Goal: Complete application form: Complete application form

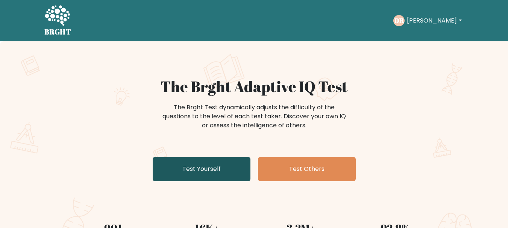
click at [200, 169] on link "Test Yourself" at bounding box center [202, 169] width 98 height 24
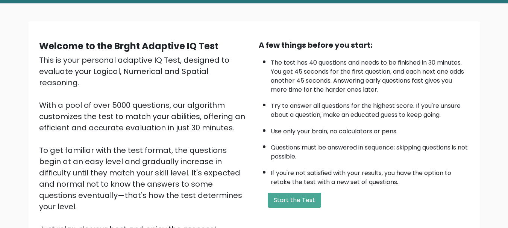
scroll to position [47, 0]
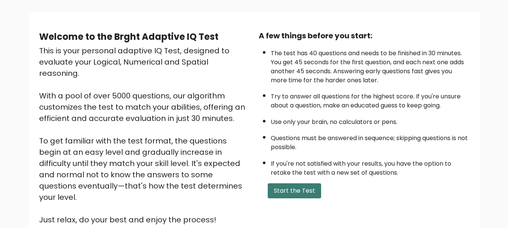
click at [311, 193] on button "Start the Test" at bounding box center [294, 190] width 53 height 15
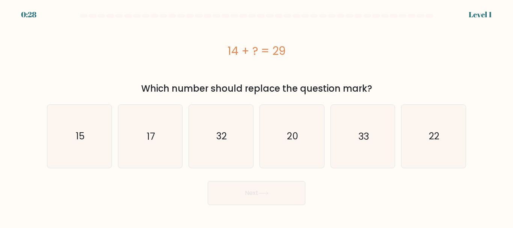
click at [0, 0] on div at bounding box center [0, 0] width 0 height 0
click at [73, 139] on icon "15" at bounding box center [79, 136] width 63 height 63
click at [257, 116] on input "a. 15" at bounding box center [257, 115] width 0 height 2
radio input "true"
click at [231, 187] on button "Next" at bounding box center [257, 193] width 98 height 24
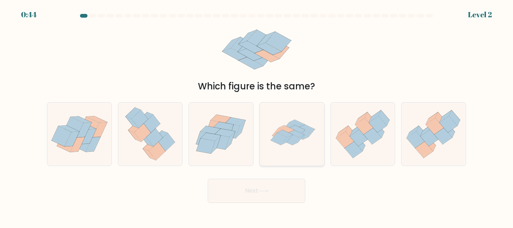
click at [316, 125] on icon at bounding box center [292, 134] width 63 height 63
click at [257, 116] on input "d." at bounding box center [257, 115] width 0 height 2
radio input "true"
click at [278, 187] on button "Next" at bounding box center [257, 191] width 98 height 24
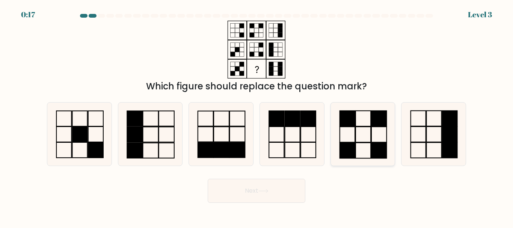
click at [367, 147] on icon at bounding box center [362, 134] width 63 height 63
click at [257, 116] on input "e." at bounding box center [257, 115] width 0 height 2
radio input "true"
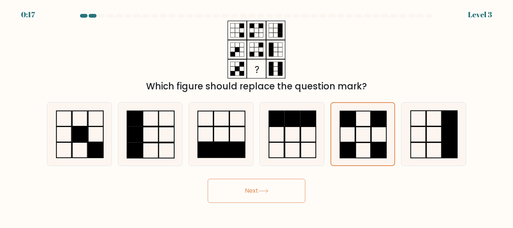
click at [291, 189] on button "Next" at bounding box center [257, 191] width 98 height 24
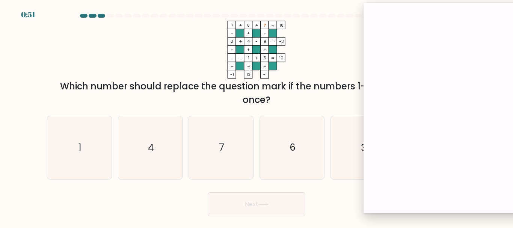
drag, startPoint x: 331, startPoint y: 26, endPoint x: 513, endPoint y: 7, distance: 182.9
click at [513, 7] on div at bounding box center [520, 108] width 313 height 211
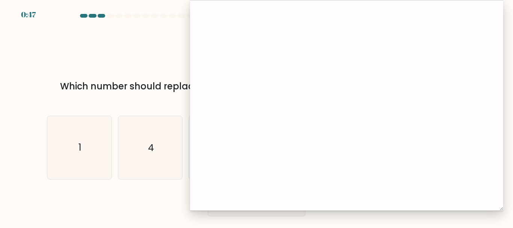
drag, startPoint x: 490, startPoint y: 10, endPoint x: 318, endPoint y: 4, distance: 172.2
click at [318, 4] on div at bounding box center [346, 105] width 313 height 211
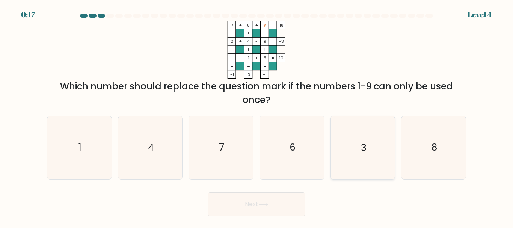
click at [373, 142] on icon "3" at bounding box center [362, 147] width 63 height 63
click at [257, 116] on input "e. 3" at bounding box center [257, 115] width 0 height 2
radio input "true"
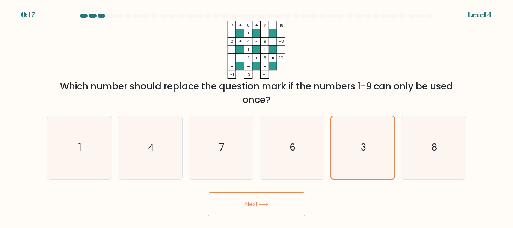
click at [256, 201] on button "Next" at bounding box center [257, 204] width 98 height 24
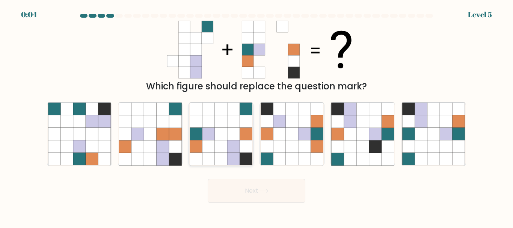
click at [240, 124] on icon at bounding box center [233, 121] width 12 height 12
click at [257, 116] on input "c." at bounding box center [257, 115] width 0 height 2
radio input "true"
drag, startPoint x: 248, startPoint y: 208, endPoint x: 248, endPoint y: 201, distance: 7.5
click at [248, 206] on body "0:03 Level 5" at bounding box center [256, 114] width 513 height 228
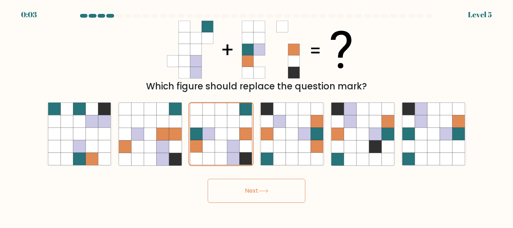
click at [248, 193] on button "Next" at bounding box center [257, 191] width 98 height 24
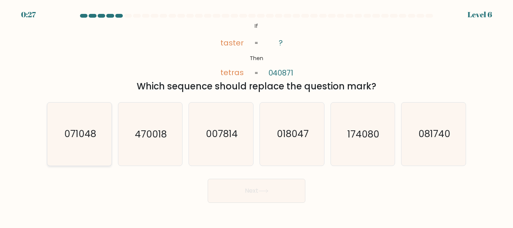
click at [65, 151] on icon "071048" at bounding box center [79, 134] width 63 height 63
click at [257, 116] on input "a. 071048" at bounding box center [257, 115] width 0 height 2
radio input "true"
click at [231, 186] on button "Next" at bounding box center [257, 191] width 98 height 24
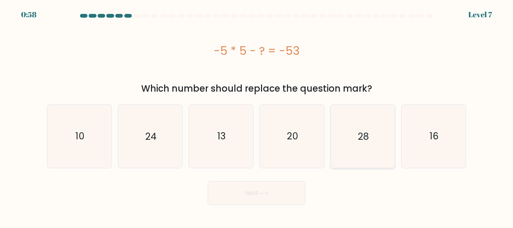
click at [351, 125] on icon "28" at bounding box center [362, 136] width 63 height 63
click at [257, 116] on input "e. 28" at bounding box center [257, 115] width 0 height 2
radio input "true"
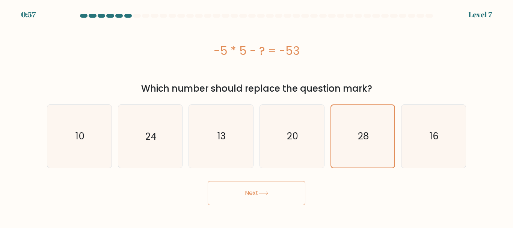
click at [260, 191] on button "Next" at bounding box center [257, 193] width 98 height 24
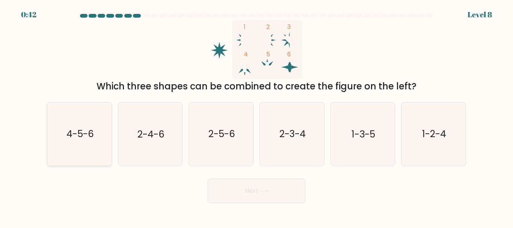
click at [79, 132] on text "4-5-6" at bounding box center [79, 134] width 27 height 13
click at [257, 116] on input "a. 4-5-6" at bounding box center [257, 115] width 0 height 2
radio input "true"
click at [248, 197] on button "Next" at bounding box center [257, 191] width 98 height 24
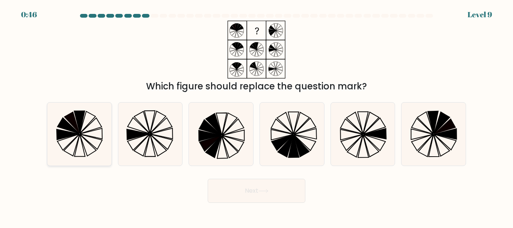
click at [83, 149] on icon at bounding box center [79, 134] width 63 height 63
click at [257, 116] on input "a." at bounding box center [257, 115] width 0 height 2
radio input "true"
click at [222, 191] on button "Next" at bounding box center [257, 191] width 98 height 24
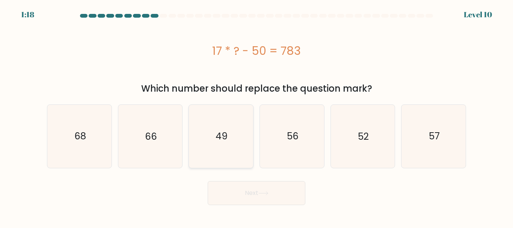
click at [216, 130] on icon "49" at bounding box center [221, 136] width 63 height 63
click at [257, 116] on input "c. 49" at bounding box center [257, 115] width 0 height 2
radio input "true"
click at [268, 192] on icon at bounding box center [264, 193] width 10 height 4
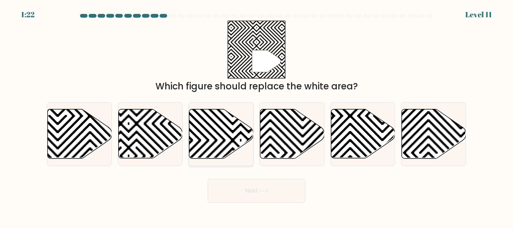
click at [208, 135] on icon at bounding box center [221, 133] width 64 height 49
click at [257, 116] on input "c." at bounding box center [257, 115] width 0 height 2
radio input "true"
click at [259, 197] on button "Next" at bounding box center [257, 191] width 98 height 24
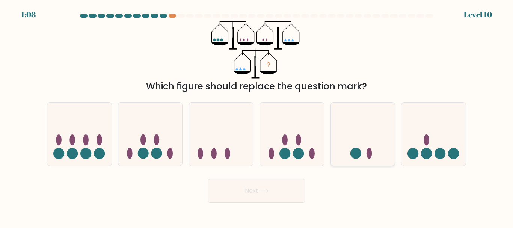
click at [363, 146] on icon at bounding box center [363, 133] width 64 height 53
click at [257, 116] on input "e." at bounding box center [257, 115] width 0 height 2
radio input "true"
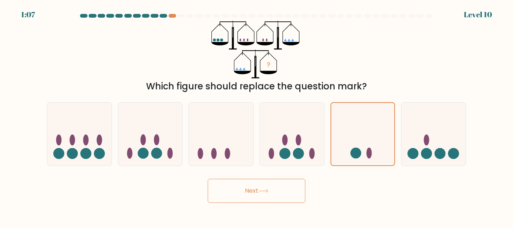
click at [285, 185] on button "Next" at bounding box center [257, 191] width 98 height 24
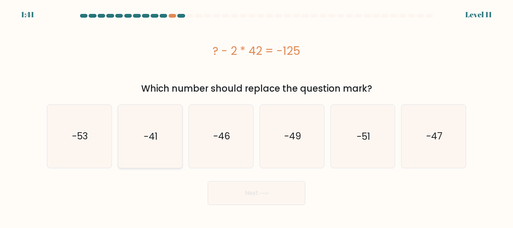
click at [132, 139] on icon "-41" at bounding box center [150, 136] width 63 height 63
click at [257, 116] on input "b. -41" at bounding box center [257, 115] width 0 height 2
radio input "true"
click at [258, 194] on button "Next" at bounding box center [257, 193] width 98 height 24
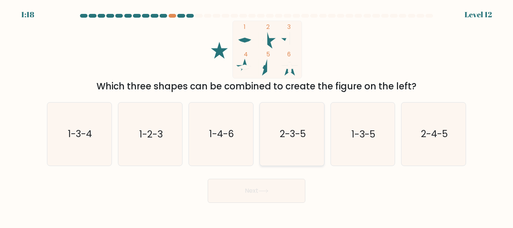
click at [302, 140] on text "2-3-5" at bounding box center [293, 134] width 26 height 13
click at [257, 116] on input "d. 2-3-5" at bounding box center [257, 115] width 0 height 2
radio input "true"
click at [266, 188] on button "Next" at bounding box center [257, 191] width 98 height 24
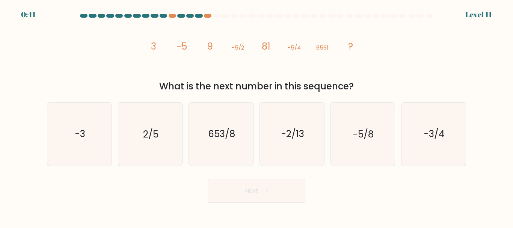
click at [0, 0] on div at bounding box center [0, 0] width 0 height 0
click at [88, 140] on icon "-3" at bounding box center [79, 134] width 63 height 63
click at [257, 116] on input "a. -3" at bounding box center [257, 115] width 0 height 2
radio input "true"
click at [230, 191] on button "Next" at bounding box center [257, 191] width 98 height 24
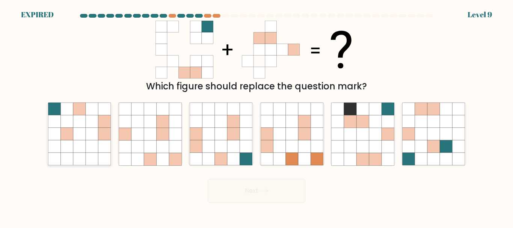
click at [85, 109] on icon at bounding box center [79, 109] width 12 height 12
click at [257, 114] on input "a." at bounding box center [257, 115] width 0 height 2
radio input "true"
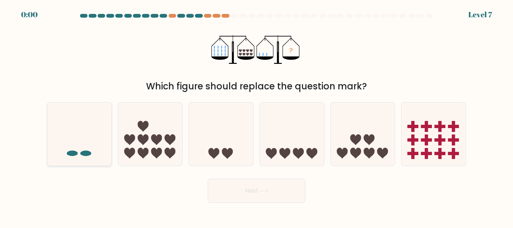
click at [90, 145] on icon at bounding box center [79, 133] width 64 height 53
click at [257, 116] on input "a." at bounding box center [257, 115] width 0 height 2
radio input "true"
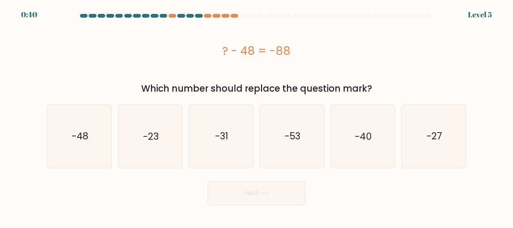
click at [0, 0] on div at bounding box center [0, 0] width 0 height 0
click at [387, 136] on icon "-40" at bounding box center [362, 136] width 63 height 63
click at [257, 116] on input "e. -40" at bounding box center [257, 115] width 0 height 2
radio input "true"
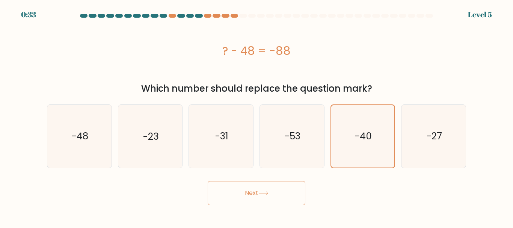
click at [278, 194] on button "Next" at bounding box center [257, 193] width 98 height 24
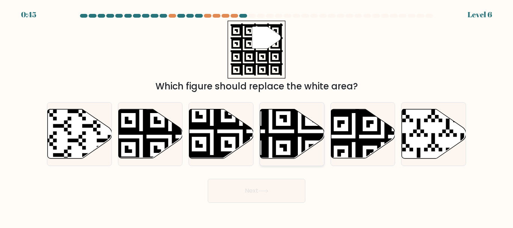
click at [281, 151] on icon at bounding box center [292, 133] width 64 height 49
click at [257, 116] on input "d." at bounding box center [257, 115] width 0 height 2
radio input "true"
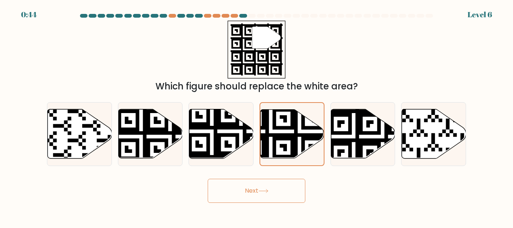
click at [262, 191] on icon at bounding box center [264, 191] width 10 height 4
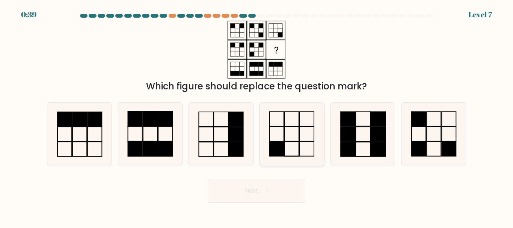
click at [292, 128] on icon at bounding box center [292, 134] width 63 height 63
click at [257, 116] on input "d." at bounding box center [257, 115] width 0 height 2
radio input "true"
click at [276, 193] on button "Next" at bounding box center [257, 191] width 98 height 24
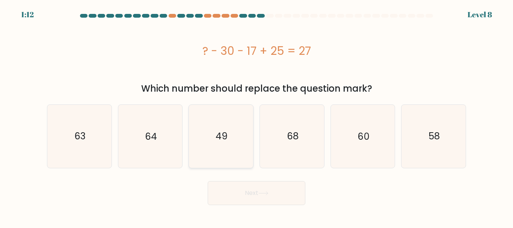
click at [223, 138] on text "49" at bounding box center [222, 136] width 12 height 13
click at [257, 116] on input "c. 49" at bounding box center [257, 115] width 0 height 2
radio input "true"
click at [281, 189] on button "Next" at bounding box center [257, 193] width 98 height 24
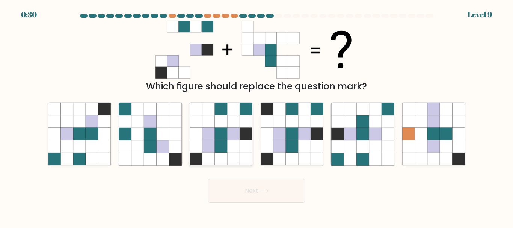
click at [232, 146] on icon at bounding box center [233, 147] width 12 height 12
click at [257, 116] on input "c." at bounding box center [257, 115] width 0 height 2
radio input "true"
click at [271, 188] on button "Next" at bounding box center [257, 191] width 98 height 24
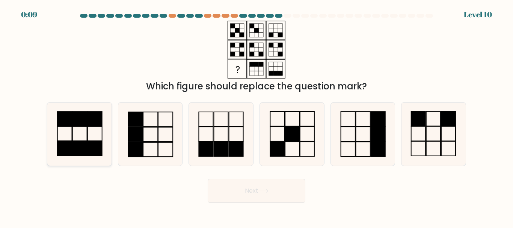
click at [85, 142] on rect at bounding box center [80, 149] width 15 height 14
click at [257, 116] on input "a." at bounding box center [257, 115] width 0 height 2
radio input "true"
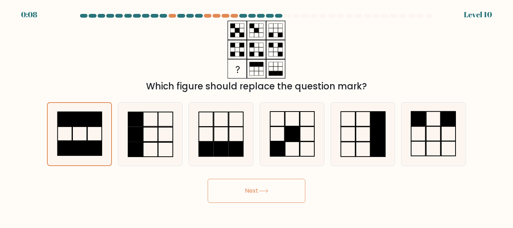
click at [234, 188] on button "Next" at bounding box center [257, 191] width 98 height 24
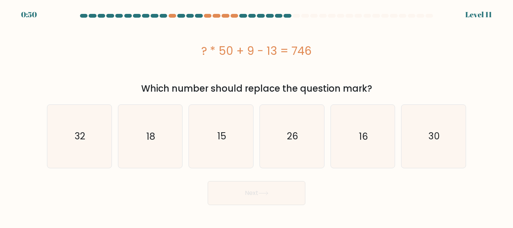
click at [234, 188] on button "Next" at bounding box center [257, 193] width 98 height 24
click at [242, 138] on icon "15" at bounding box center [221, 136] width 63 height 63
click at [257, 116] on input "c. 15" at bounding box center [257, 115] width 0 height 2
radio input "true"
click at [274, 184] on button "Next" at bounding box center [257, 193] width 98 height 24
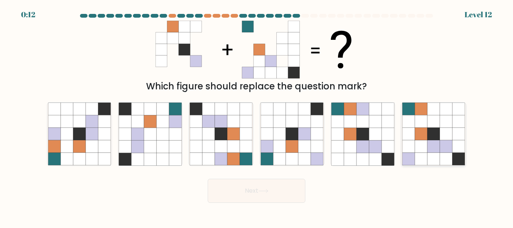
click at [426, 125] on icon at bounding box center [421, 121] width 12 height 12
click at [257, 116] on input "f." at bounding box center [257, 115] width 0 height 2
radio input "true"
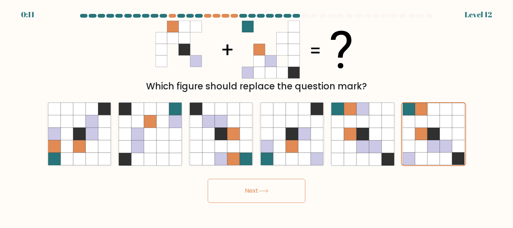
click at [269, 193] on icon at bounding box center [264, 191] width 10 height 4
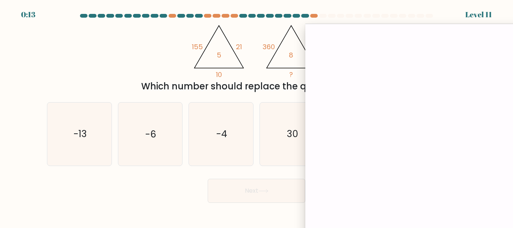
drag, startPoint x: 331, startPoint y: 5, endPoint x: 446, endPoint y: 26, distance: 116.2
click at [446, 26] on div at bounding box center [464, 129] width 319 height 211
click at [157, 136] on icon "-6" at bounding box center [150, 134] width 63 height 63
click at [257, 116] on input "b. -6" at bounding box center [257, 115] width 0 height 2
radio input "true"
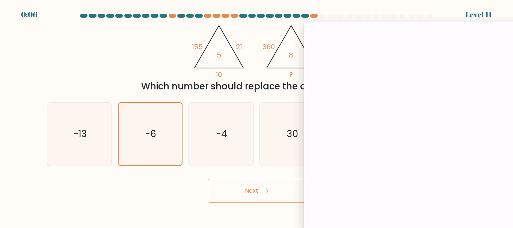
click at [225, 190] on button "Next" at bounding box center [257, 191] width 98 height 24
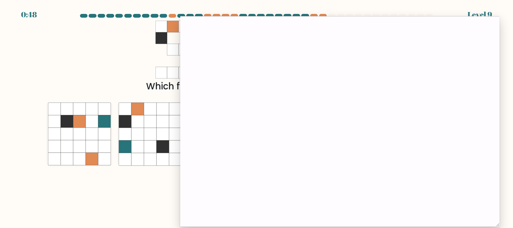
drag, startPoint x: 436, startPoint y: 28, endPoint x: 230, endPoint y: 28, distance: 205.9
click at [230, 28] on div at bounding box center [339, 121] width 319 height 211
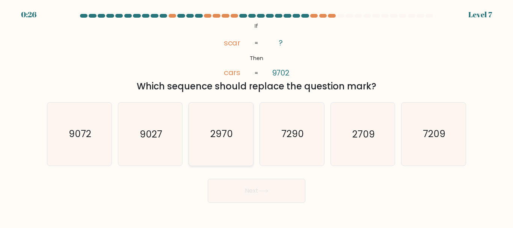
click at [230, 138] on text "2970" at bounding box center [221, 134] width 23 height 13
click at [257, 116] on input "c. 2970" at bounding box center [257, 115] width 0 height 2
radio input "true"
click at [267, 199] on button "Next" at bounding box center [257, 191] width 98 height 24
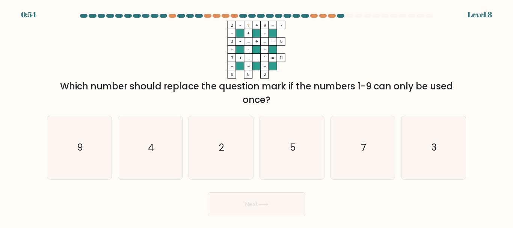
click at [0, 0] on div at bounding box center [0, 0] width 0 height 0
click at [171, 145] on icon "4" at bounding box center [150, 147] width 63 height 63
click at [257, 116] on input "b. 4" at bounding box center [257, 115] width 0 height 2
radio input "true"
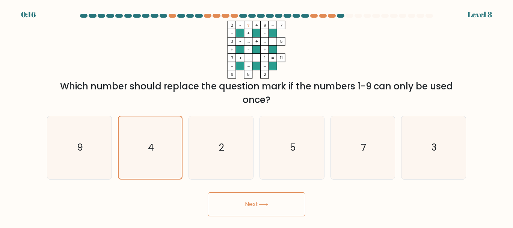
click at [234, 203] on button "Next" at bounding box center [257, 204] width 98 height 24
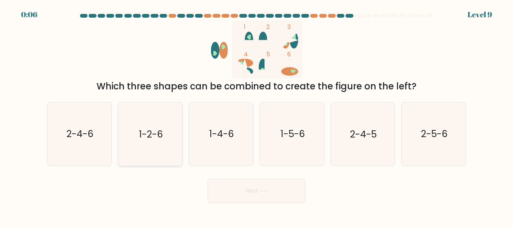
click at [153, 132] on text "1-2-6" at bounding box center [151, 134] width 24 height 13
click at [257, 116] on input "b. 1-2-6" at bounding box center [257, 115] width 0 height 2
radio input "true"
click at [265, 188] on button "Next" at bounding box center [257, 191] width 98 height 24
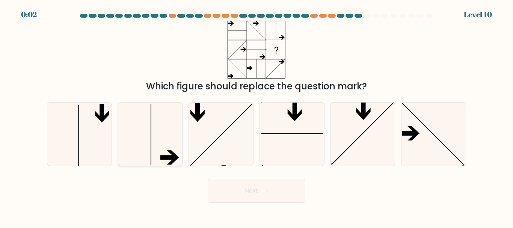
click at [165, 132] on icon at bounding box center [150, 134] width 63 height 63
click at [257, 116] on input "b." at bounding box center [257, 115] width 0 height 2
radio input "true"
click at [283, 198] on button "Next" at bounding box center [257, 191] width 98 height 24
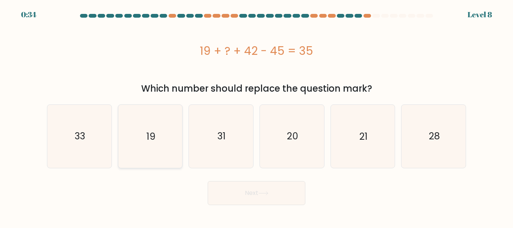
click at [147, 134] on text "19" at bounding box center [151, 136] width 9 height 13
click at [257, 116] on input "b. 19" at bounding box center [257, 115] width 0 height 2
radio input "true"
click at [251, 193] on button "Next" at bounding box center [257, 193] width 98 height 24
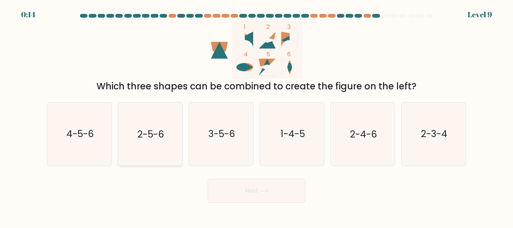
click at [159, 127] on icon "2-5-6" at bounding box center [150, 134] width 63 height 63
click at [257, 116] on input "b. 2-5-6" at bounding box center [257, 115] width 0 height 2
radio input "true"
click at [235, 183] on button "Next" at bounding box center [257, 191] width 98 height 24
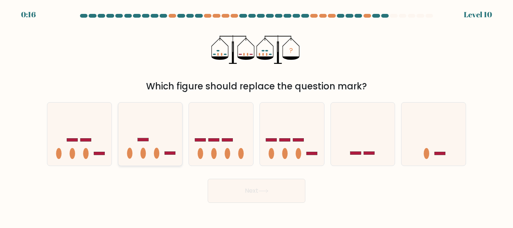
click at [154, 151] on icon at bounding box center [150, 133] width 64 height 53
click at [257, 116] on input "b." at bounding box center [257, 115] width 0 height 2
radio input "true"
click at [236, 191] on button "Next" at bounding box center [257, 191] width 98 height 24
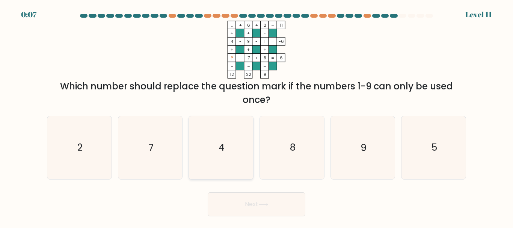
click at [230, 140] on icon "4" at bounding box center [221, 147] width 63 height 63
click at [257, 116] on input "c. 4" at bounding box center [257, 115] width 0 height 2
radio input "true"
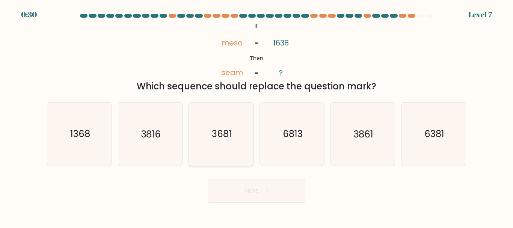
click at [222, 132] on text "3681" at bounding box center [222, 134] width 20 height 13
click at [257, 116] on input "c. 3681" at bounding box center [257, 115] width 0 height 2
radio input "true"
click at [266, 185] on button "Next" at bounding box center [257, 191] width 98 height 24
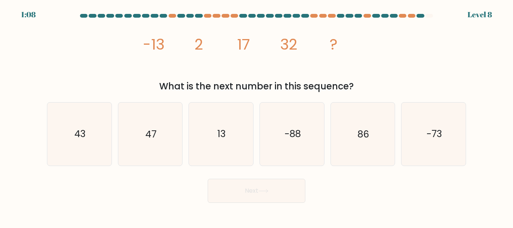
click at [0, 0] on div at bounding box center [0, 0] width 0 height 0
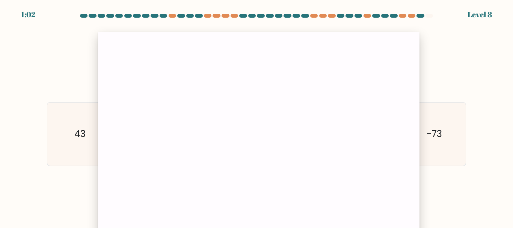
drag, startPoint x: 249, startPoint y: 24, endPoint x: 249, endPoint y: 35, distance: 10.9
click at [249, 35] on div at bounding box center [259, 137] width 322 height 211
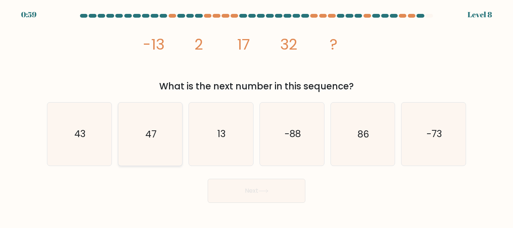
click at [163, 136] on icon "47" at bounding box center [150, 134] width 63 height 63
click at [257, 116] on input "b. 47" at bounding box center [257, 115] width 0 height 2
radio input "true"
click at [225, 188] on button "Next" at bounding box center [257, 191] width 98 height 24
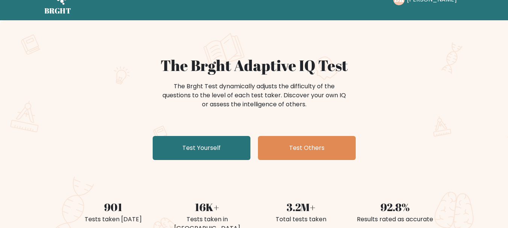
scroll to position [5, 0]
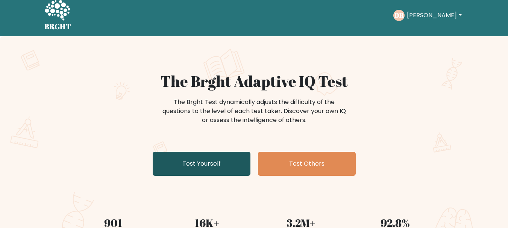
click at [175, 160] on link "Test Yourself" at bounding box center [202, 164] width 98 height 24
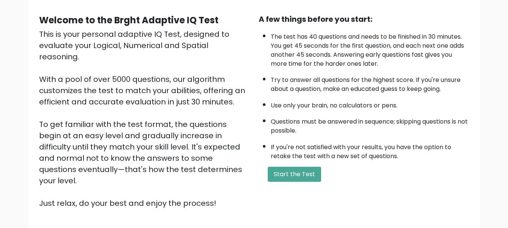
scroll to position [78, 0]
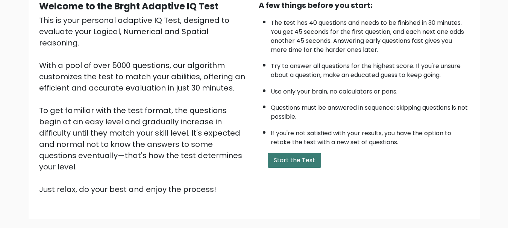
click at [292, 157] on button "Start the Test" at bounding box center [294, 160] width 53 height 15
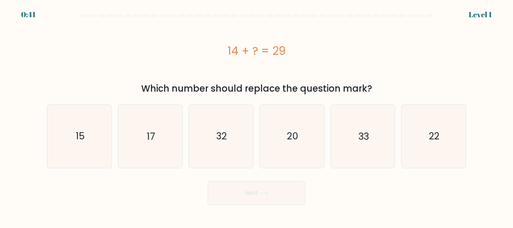
click at [0, 0] on div at bounding box center [0, 0] width 0 height 0
click at [88, 139] on icon "15" at bounding box center [79, 136] width 63 height 63
click at [257, 116] on input "a. 15" at bounding box center [257, 115] width 0 height 2
radio input "true"
click at [260, 189] on button "Next" at bounding box center [257, 193] width 98 height 24
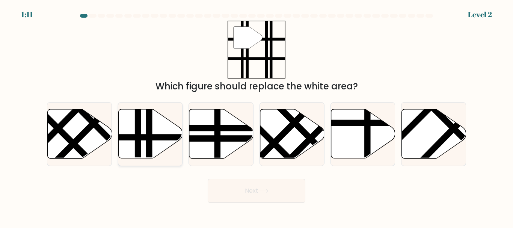
click at [156, 130] on icon at bounding box center [150, 133] width 64 height 49
click at [257, 116] on input "b." at bounding box center [257, 115] width 0 height 2
radio input "true"
click at [259, 188] on button "Next" at bounding box center [257, 191] width 98 height 24
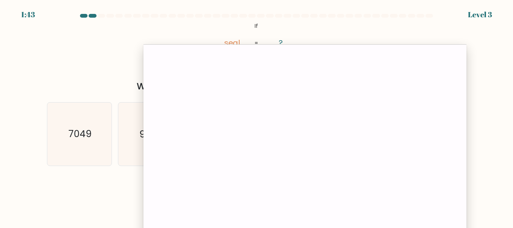
drag, startPoint x: 249, startPoint y: 37, endPoint x: 295, endPoint y: 50, distance: 47.1
click at [295, 50] on div at bounding box center [305, 149] width 323 height 211
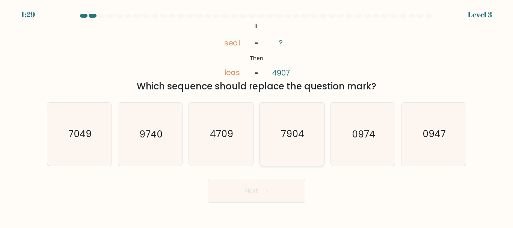
click at [296, 140] on text "7904" at bounding box center [292, 134] width 23 height 13
click at [257, 116] on input "d. 7904" at bounding box center [257, 115] width 0 height 2
radio input "true"
click at [267, 189] on icon at bounding box center [264, 191] width 10 height 4
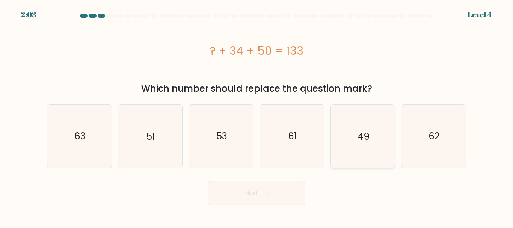
click at [339, 128] on icon "49" at bounding box center [362, 136] width 63 height 63
click at [257, 116] on input "e. 49" at bounding box center [257, 115] width 0 height 2
radio input "true"
click at [296, 191] on button "Next" at bounding box center [257, 193] width 98 height 24
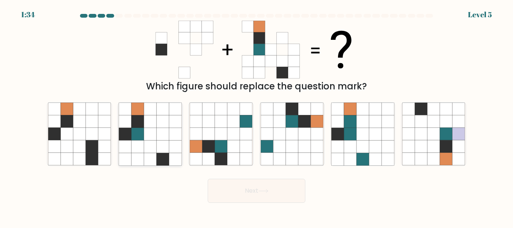
click at [132, 142] on icon at bounding box center [138, 147] width 12 height 12
click at [257, 116] on input "b." at bounding box center [257, 115] width 0 height 2
radio input "true"
click at [237, 184] on button "Next" at bounding box center [257, 191] width 98 height 24
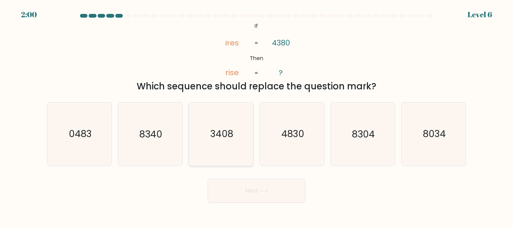
click at [230, 123] on icon "3408" at bounding box center [221, 134] width 63 height 63
click at [257, 116] on input "c. 3408" at bounding box center [257, 115] width 0 height 2
radio input "true"
click at [245, 188] on button "Next" at bounding box center [257, 191] width 98 height 24
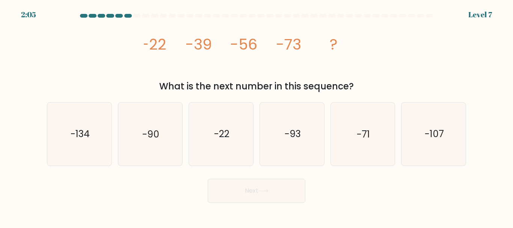
click at [210, 67] on icon "image/svg+xml -22 -39 -56 -73 ?" at bounding box center [256, 50] width 225 height 58
click at [121, 136] on icon "-90" at bounding box center [150, 134] width 63 height 63
click at [257, 116] on input "b. -90" at bounding box center [257, 115] width 0 height 2
radio input "true"
click at [140, 137] on icon "-90" at bounding box center [150, 134] width 62 height 62
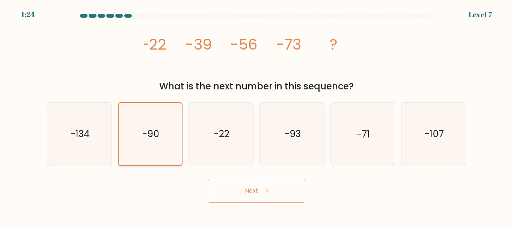
click at [257, 116] on input "b. -90" at bounding box center [257, 115] width 0 height 2
click at [256, 196] on button "Next" at bounding box center [257, 191] width 98 height 24
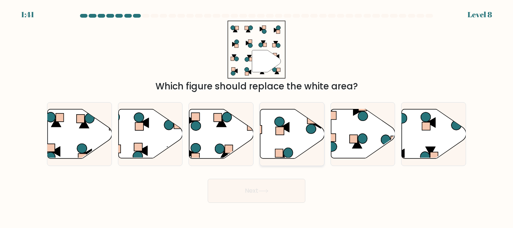
click at [284, 139] on icon at bounding box center [292, 133] width 64 height 49
click at [257, 116] on input "d." at bounding box center [257, 115] width 0 height 2
radio input "true"
click at [284, 139] on icon at bounding box center [293, 134] width 64 height 48
click at [257, 116] on input "d." at bounding box center [257, 115] width 0 height 2
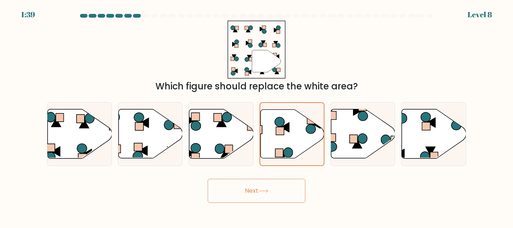
click at [265, 199] on button "Next" at bounding box center [257, 191] width 98 height 24
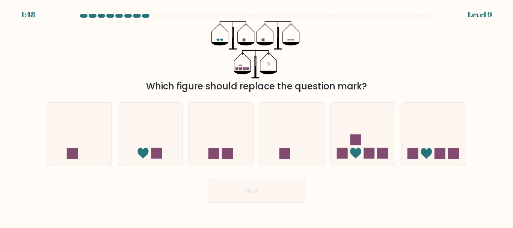
click at [230, 201] on button "Next" at bounding box center [257, 191] width 98 height 24
click at [360, 147] on icon at bounding box center [363, 133] width 64 height 53
click at [257, 116] on input "e." at bounding box center [257, 115] width 0 height 2
radio input "true"
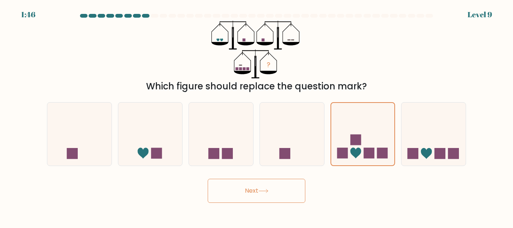
click at [276, 184] on button "Next" at bounding box center [257, 191] width 98 height 24
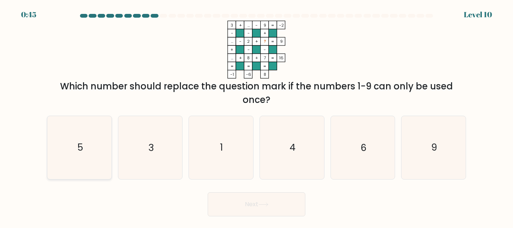
click at [89, 155] on icon "5" at bounding box center [79, 147] width 63 height 63
click at [257, 116] on input "a. 5" at bounding box center [257, 115] width 0 height 2
radio input "true"
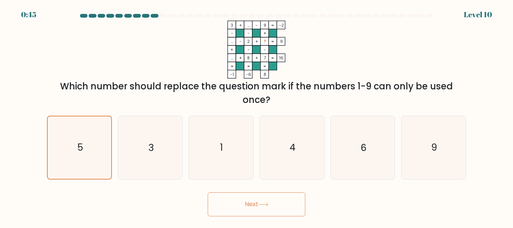
click at [230, 202] on button "Next" at bounding box center [257, 204] width 98 height 24
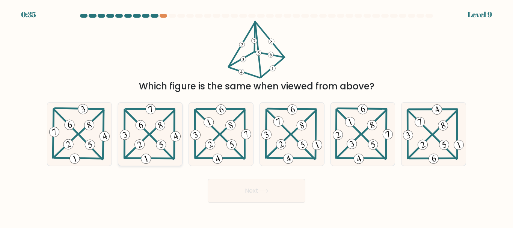
click at [147, 117] on icon at bounding box center [150, 134] width 64 height 63
click at [257, 116] on input "b." at bounding box center [257, 115] width 0 height 2
radio input "true"
click at [252, 197] on button "Next" at bounding box center [257, 191] width 98 height 24
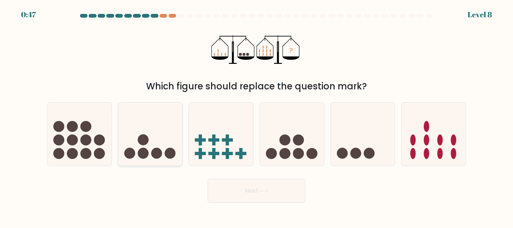
click at [156, 149] on circle at bounding box center [156, 153] width 11 height 11
click at [257, 116] on input "b." at bounding box center [257, 115] width 0 height 2
radio input "true"
click at [231, 191] on button "Next" at bounding box center [257, 191] width 98 height 24
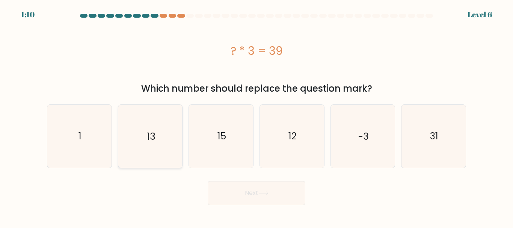
click at [134, 139] on icon "13" at bounding box center [150, 136] width 63 height 63
click at [257, 116] on input "b. 13" at bounding box center [257, 115] width 0 height 2
radio input "true"
click at [255, 200] on button "Next" at bounding box center [257, 193] width 98 height 24
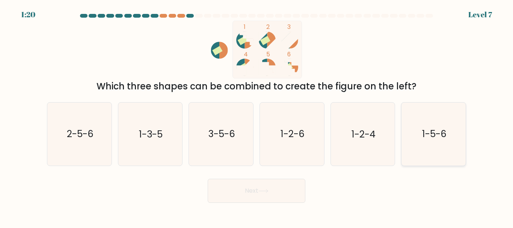
click at [432, 142] on icon "1-5-6" at bounding box center [433, 134] width 63 height 63
click at [257, 116] on input "f. 1-5-6" at bounding box center [257, 115] width 0 height 2
radio input "true"
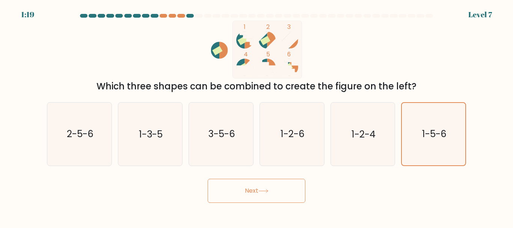
click at [277, 188] on button "Next" at bounding box center [257, 191] width 98 height 24
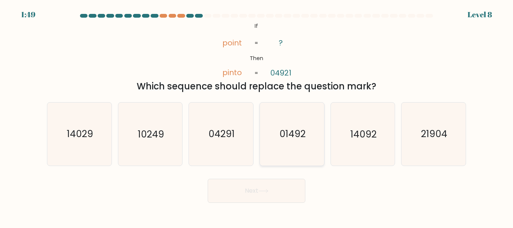
click at [294, 147] on icon "01492" at bounding box center [292, 134] width 63 height 63
click at [257, 116] on input "d. 01492" at bounding box center [257, 115] width 0 height 2
radio input "true"
click at [286, 188] on button "Next" at bounding box center [257, 191] width 98 height 24
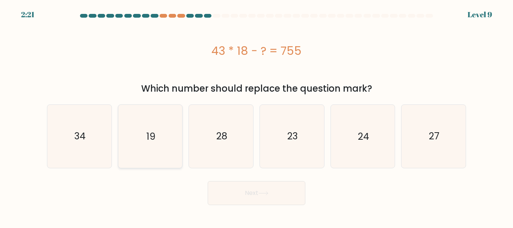
click at [150, 135] on text "19" at bounding box center [151, 136] width 9 height 13
click at [257, 116] on input "b. 19" at bounding box center [257, 115] width 0 height 2
radio input "true"
click at [278, 198] on button "Next" at bounding box center [257, 193] width 98 height 24
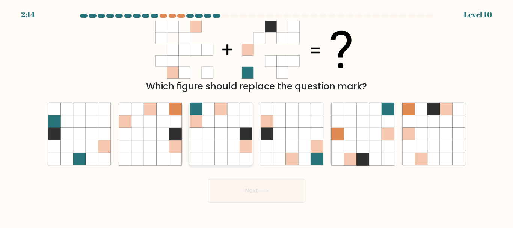
click at [220, 136] on icon at bounding box center [221, 134] width 12 height 12
click at [257, 116] on input "c." at bounding box center [257, 115] width 0 height 2
radio input "true"
click at [244, 190] on button "Next" at bounding box center [257, 191] width 98 height 24
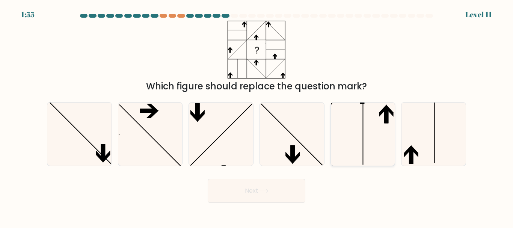
click at [373, 133] on icon at bounding box center [362, 134] width 63 height 63
click at [257, 116] on input "e." at bounding box center [257, 115] width 0 height 2
radio input "true"
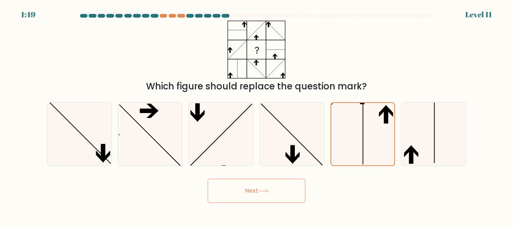
click at [282, 190] on button "Next" at bounding box center [257, 191] width 98 height 24
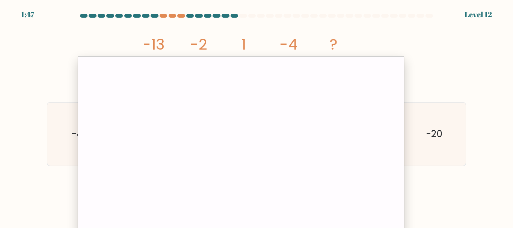
drag, startPoint x: 301, startPoint y: 50, endPoint x: 236, endPoint y: 62, distance: 66.5
click at [236, 62] on div at bounding box center [241, 161] width 326 height 211
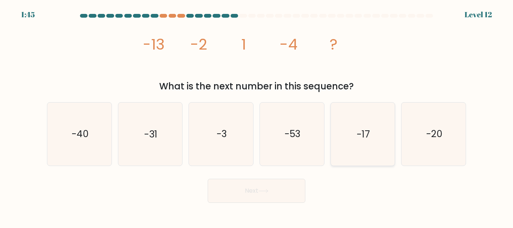
click at [356, 128] on icon "-17" at bounding box center [362, 134] width 63 height 63
click at [257, 116] on input "e. -17" at bounding box center [257, 115] width 0 height 2
radio input "true"
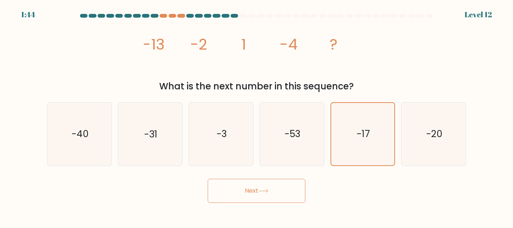
click at [257, 191] on button "Next" at bounding box center [257, 191] width 98 height 24
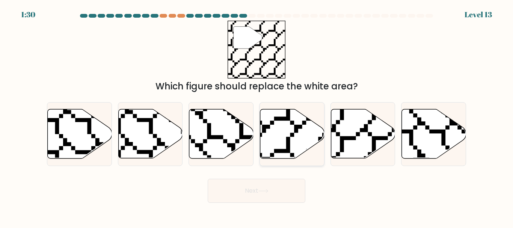
click at [296, 143] on icon at bounding box center [292, 133] width 64 height 49
click at [257, 116] on input "d." at bounding box center [257, 115] width 0 height 2
radio input "true"
click at [272, 192] on button "Next" at bounding box center [257, 191] width 98 height 24
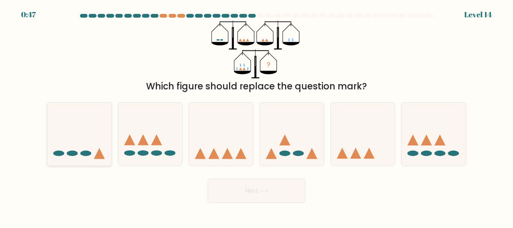
click at [67, 151] on icon at bounding box center [79, 133] width 64 height 53
click at [257, 116] on input "a." at bounding box center [257, 115] width 0 height 2
radio input "true"
click at [248, 188] on button "Next" at bounding box center [257, 191] width 98 height 24
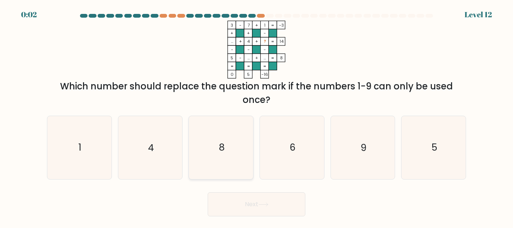
click at [233, 149] on icon "8" at bounding box center [221, 147] width 63 height 63
click at [257, 116] on input "c. 8" at bounding box center [257, 115] width 0 height 2
radio input "true"
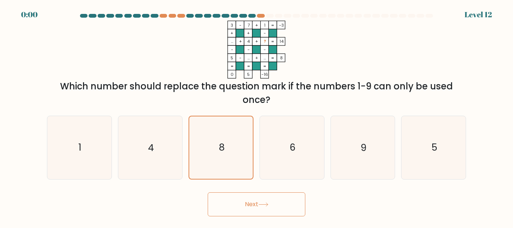
click at [250, 207] on button "Next" at bounding box center [257, 204] width 98 height 24
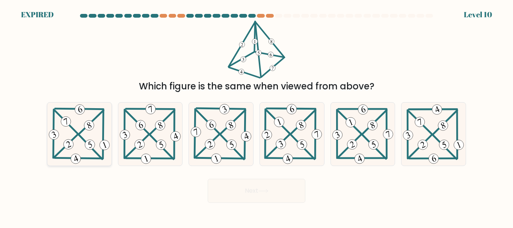
click at [85, 129] on 299 at bounding box center [91, 122] width 24 height 24
click at [257, 116] on input "a." at bounding box center [257, 115] width 0 height 2
radio input "true"
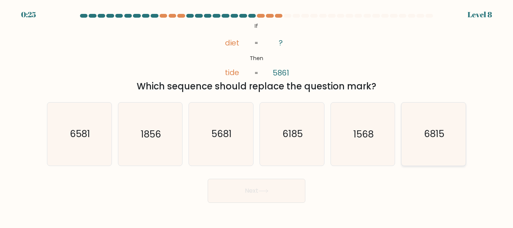
click at [433, 134] on text "6815" at bounding box center [434, 134] width 20 height 13
click at [257, 116] on input "f. 6815" at bounding box center [257, 115] width 0 height 2
radio input "true"
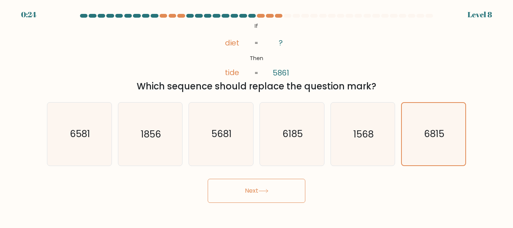
click at [295, 191] on button "Next" at bounding box center [257, 191] width 98 height 24
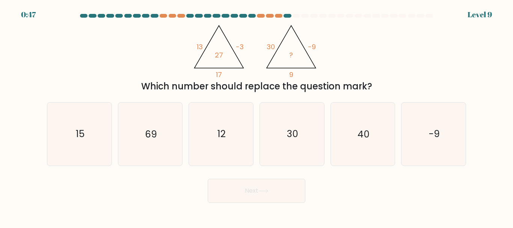
click at [0, 0] on div at bounding box center [0, 0] width 0 height 0
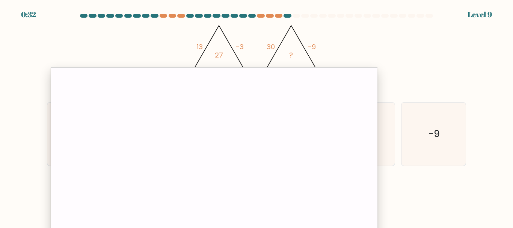
drag, startPoint x: 254, startPoint y: 64, endPoint x: 225, endPoint y: 99, distance: 45.2
click at [225, 99] on div at bounding box center [214, 172] width 327 height 211
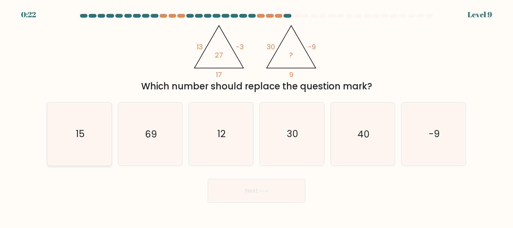
click at [94, 135] on icon "15" at bounding box center [79, 134] width 63 height 63
click at [257, 116] on input "a. 15" at bounding box center [257, 115] width 0 height 2
radio input "true"
click at [228, 188] on button "Next" at bounding box center [257, 191] width 98 height 24
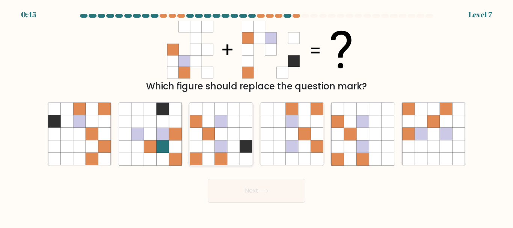
click at [222, 155] on icon at bounding box center [221, 159] width 12 height 12
click at [257, 116] on input "c." at bounding box center [257, 115] width 0 height 2
radio input "true"
click at [247, 191] on button "Next" at bounding box center [257, 191] width 98 height 24
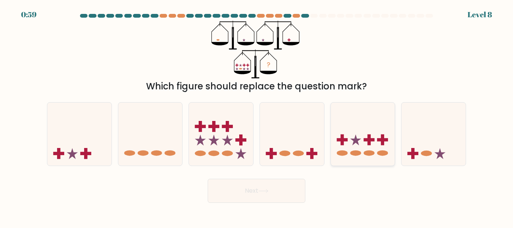
click at [360, 122] on icon at bounding box center [363, 133] width 64 height 53
click at [257, 116] on input "e." at bounding box center [257, 115] width 0 height 2
radio input "true"
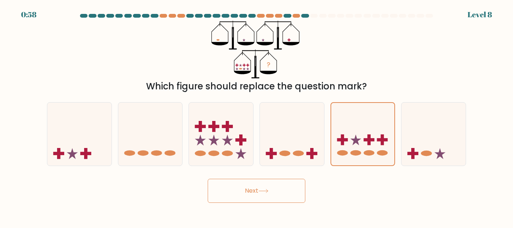
click at [285, 183] on button "Next" at bounding box center [257, 191] width 98 height 24
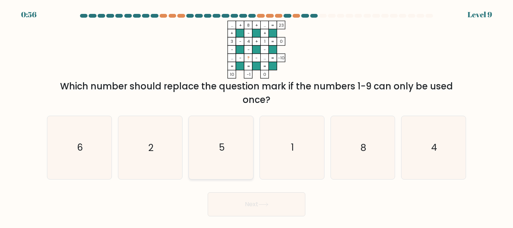
click at [243, 158] on icon "5" at bounding box center [221, 147] width 63 height 63
click at [257, 116] on input "c. 5" at bounding box center [257, 115] width 0 height 2
radio input "true"
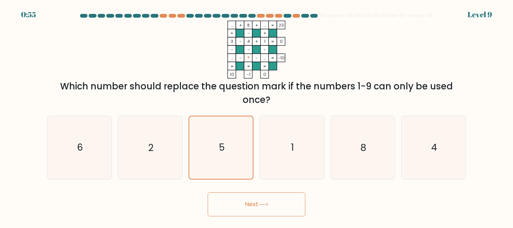
click at [253, 207] on button "Next" at bounding box center [257, 204] width 98 height 24
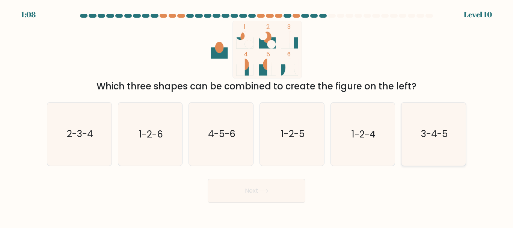
click at [425, 145] on icon "3-4-5" at bounding box center [433, 134] width 63 height 63
click at [257, 116] on input "f. 3-4-5" at bounding box center [257, 115] width 0 height 2
radio input "true"
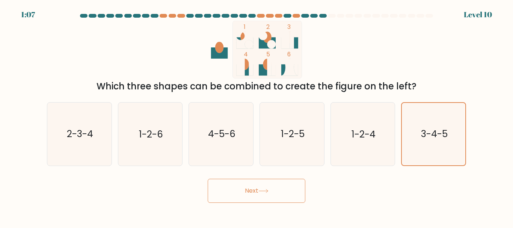
click at [259, 187] on button "Next" at bounding box center [257, 191] width 98 height 24
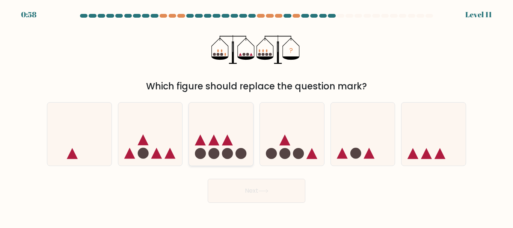
click at [218, 136] on icon at bounding box center [221, 133] width 64 height 53
click at [257, 116] on input "c." at bounding box center [257, 115] width 0 height 2
radio input "true"
click at [250, 197] on button "Next" at bounding box center [257, 191] width 98 height 24
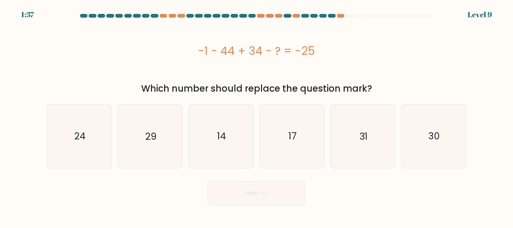
click at [0, 0] on div at bounding box center [0, 0] width 0 height 0
click at [237, 135] on icon "14" at bounding box center [221, 136] width 63 height 63
click at [257, 116] on input "c. 14" at bounding box center [257, 115] width 0 height 2
radio input "true"
click at [249, 187] on button "Next" at bounding box center [257, 193] width 98 height 24
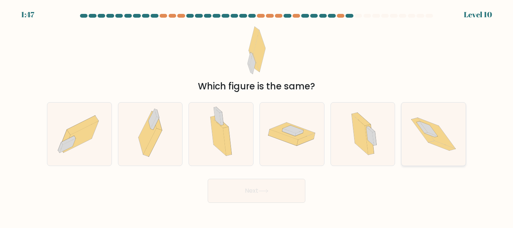
click at [444, 132] on icon at bounding box center [434, 134] width 64 height 58
click at [257, 116] on input "f." at bounding box center [257, 115] width 0 height 2
radio input "true"
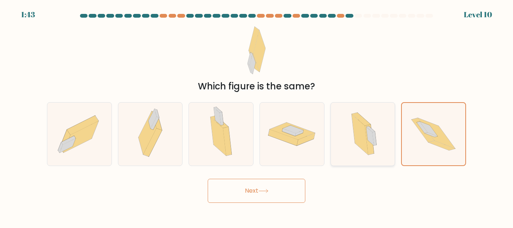
click at [384, 123] on div at bounding box center [363, 134] width 65 height 64
click at [257, 116] on input "e." at bounding box center [257, 115] width 0 height 2
radio input "true"
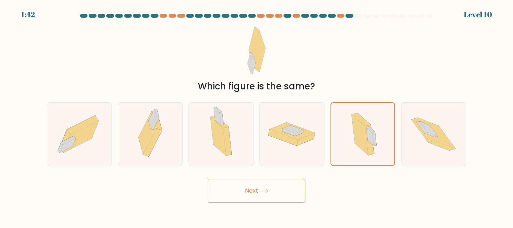
click at [261, 196] on button "Next" at bounding box center [257, 191] width 98 height 24
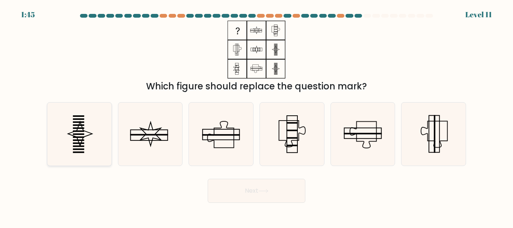
click at [82, 130] on icon at bounding box center [79, 134] width 63 height 63
click at [257, 116] on input "a." at bounding box center [257, 115] width 0 height 2
radio input "true"
click at [245, 193] on button "Next" at bounding box center [257, 191] width 98 height 24
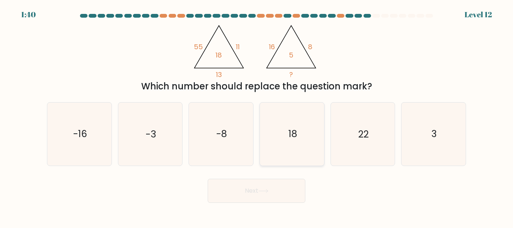
click at [287, 138] on icon "18" at bounding box center [292, 134] width 63 height 63
click at [257, 116] on input "d. 18" at bounding box center [257, 115] width 0 height 2
radio input "true"
click at [266, 190] on icon at bounding box center [264, 191] width 10 height 4
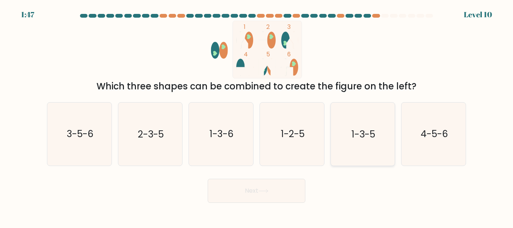
click at [365, 132] on text "1-3-5" at bounding box center [364, 134] width 24 height 13
click at [257, 116] on input "e. 1-3-5" at bounding box center [257, 115] width 0 height 2
radio input "true"
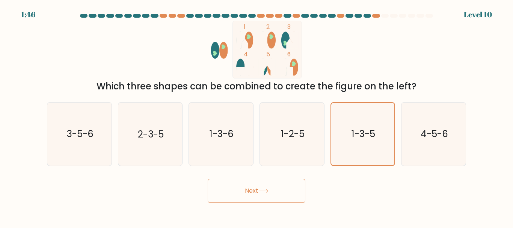
click at [289, 188] on button "Next" at bounding box center [257, 191] width 98 height 24
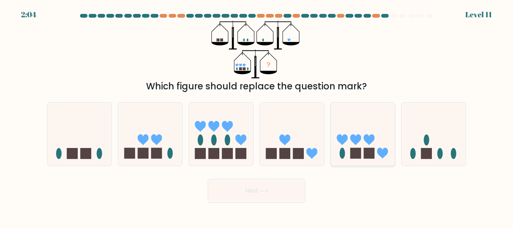
click at [377, 130] on icon at bounding box center [363, 133] width 64 height 53
click at [257, 116] on input "e." at bounding box center [257, 115] width 0 height 2
radio input "true"
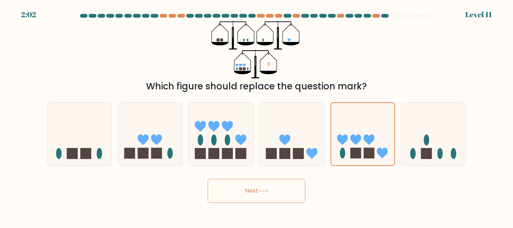
click at [279, 188] on button "Next" at bounding box center [257, 191] width 98 height 24
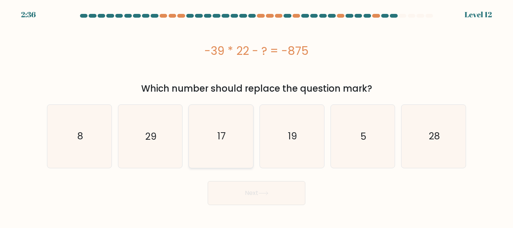
click at [224, 135] on text "17" at bounding box center [222, 136] width 8 height 13
click at [257, 116] on input "c. 17" at bounding box center [257, 115] width 0 height 2
radio input "true"
click at [240, 190] on button "Next" at bounding box center [257, 193] width 98 height 24
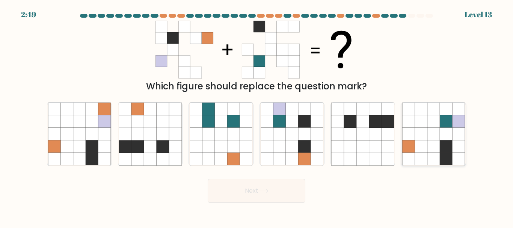
click at [442, 117] on icon at bounding box center [446, 121] width 12 height 12
click at [257, 116] on input "f." at bounding box center [257, 115] width 0 height 2
radio input "true"
click at [293, 195] on button "Next" at bounding box center [257, 191] width 98 height 24
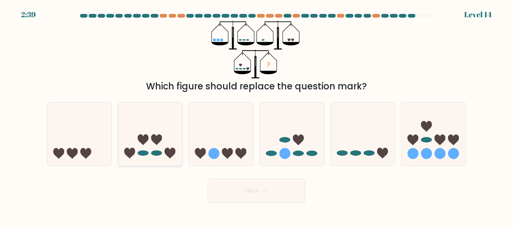
click at [150, 153] on icon at bounding box center [150, 133] width 64 height 53
click at [257, 116] on input "b." at bounding box center [257, 115] width 0 height 2
radio input "true"
click at [215, 192] on button "Next" at bounding box center [257, 191] width 98 height 24
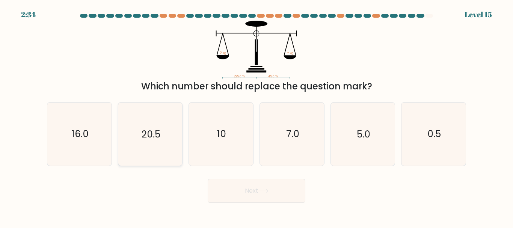
click at [132, 136] on icon "20.5" at bounding box center [150, 134] width 63 height 63
click at [257, 116] on input "b. 20.5" at bounding box center [257, 115] width 0 height 2
radio input "true"
click at [229, 189] on button "Next" at bounding box center [257, 191] width 98 height 24
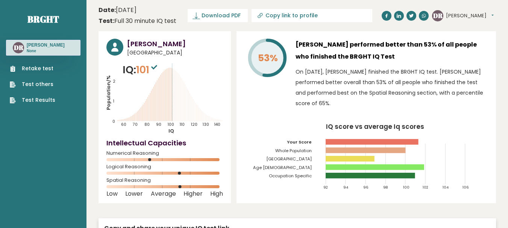
click at [229, 32] on div "[PERSON_NAME] [GEOGRAPHIC_DATA] IQ: 101 Population/% IQ 0 1 2 60 70 80 90 100 1…" at bounding box center [164, 117] width 132 height 172
